Goal: Transaction & Acquisition: Subscribe to service/newsletter

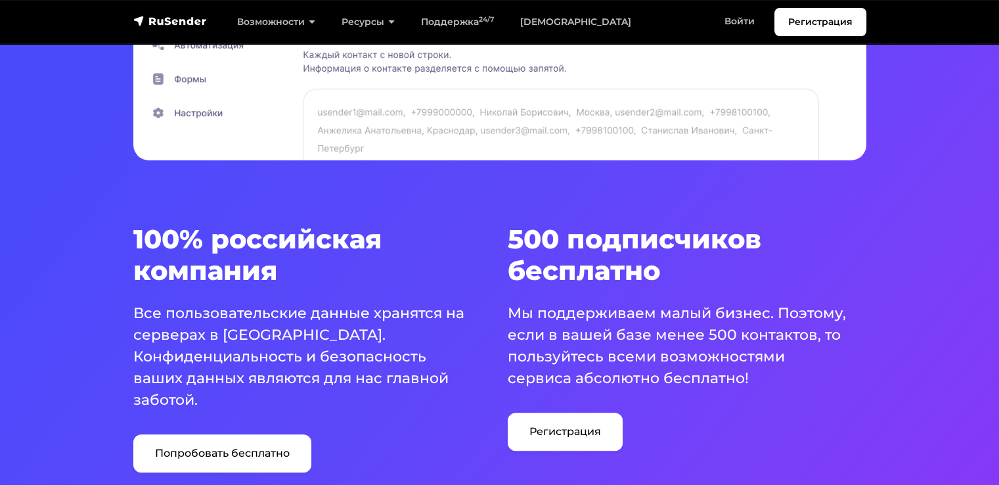
scroll to position [657, 0]
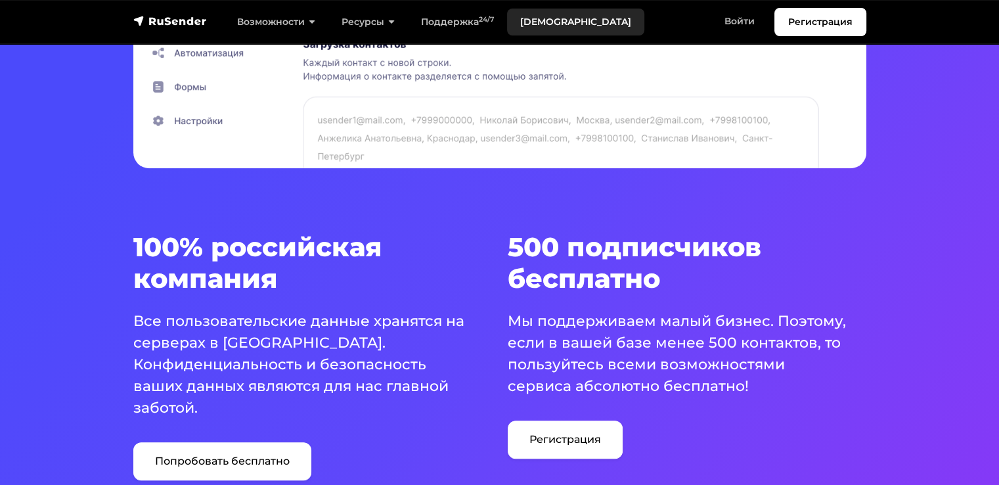
click at [539, 18] on link "[DEMOGRAPHIC_DATA]" at bounding box center [575, 22] width 137 height 27
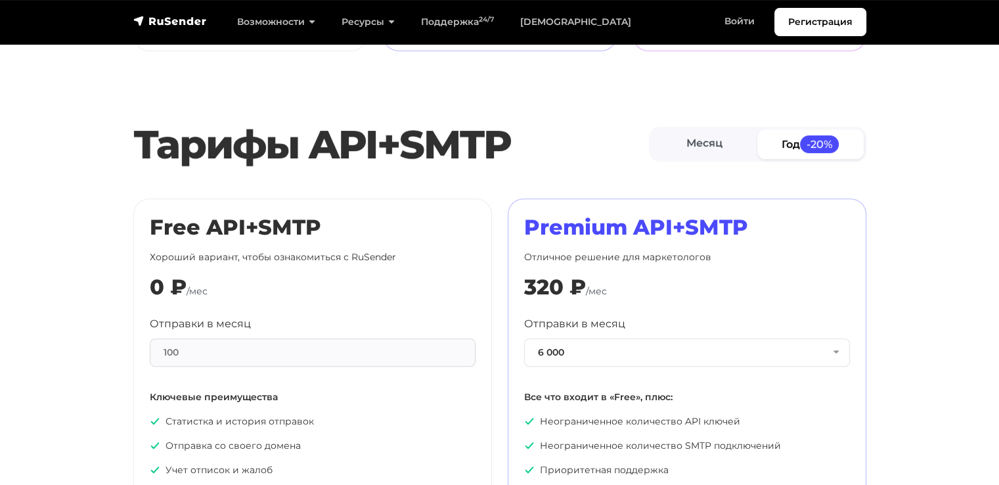
scroll to position [591, 0]
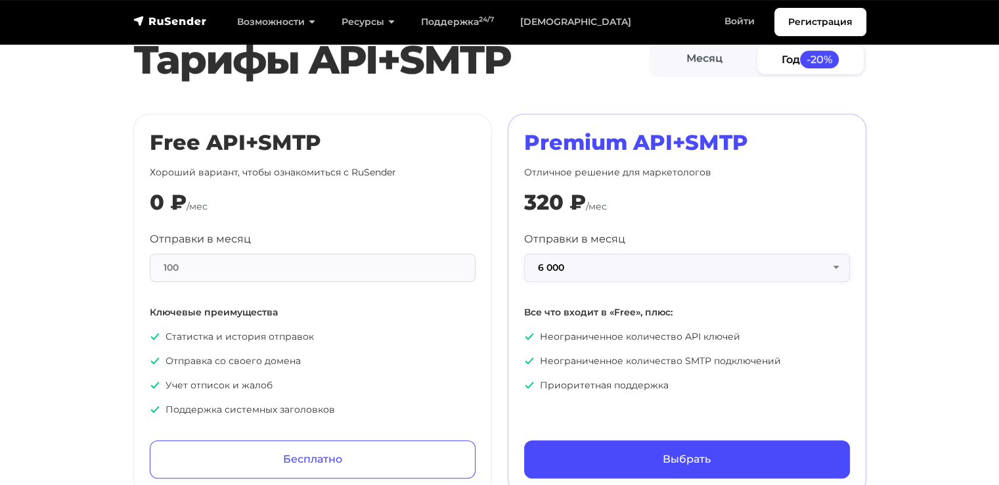
click at [835, 266] on button "6 000" at bounding box center [687, 267] width 326 height 28
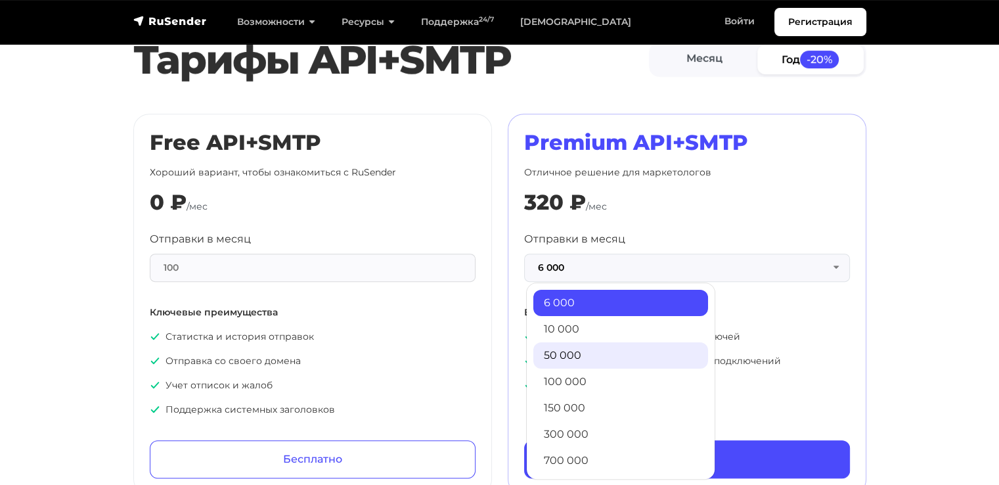
click at [628, 349] on link "50 000" at bounding box center [620, 355] width 175 height 26
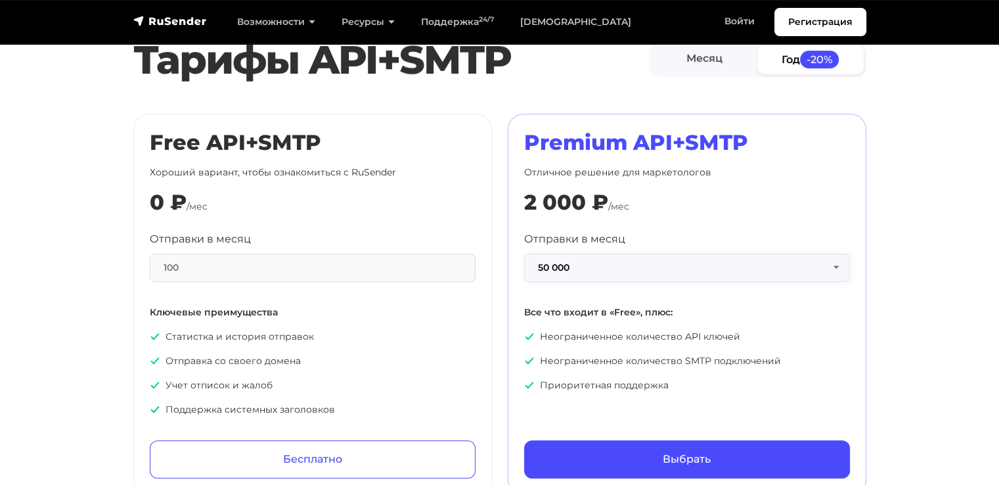
click at [832, 262] on button "50 000" at bounding box center [687, 267] width 326 height 28
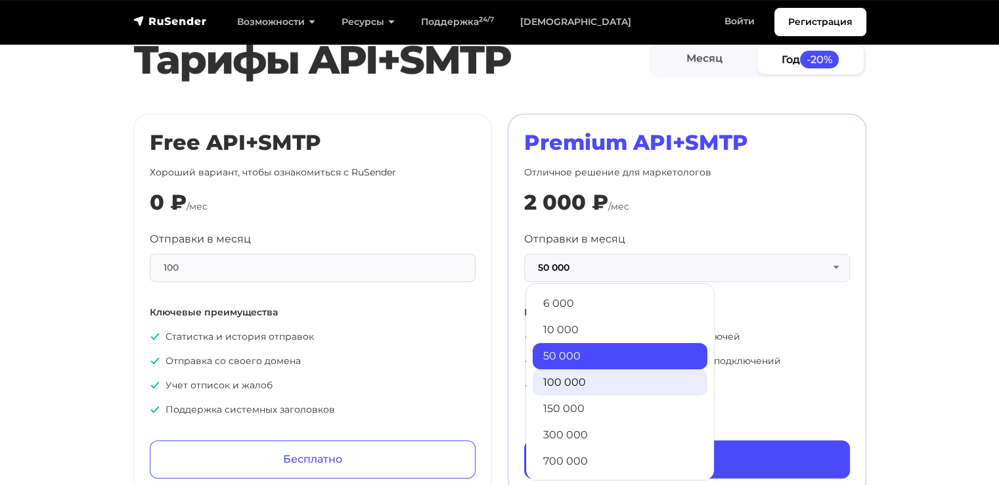
click at [611, 379] on link "100 000" at bounding box center [620, 382] width 175 height 26
